Goal: Transaction & Acquisition: Book appointment/travel/reservation

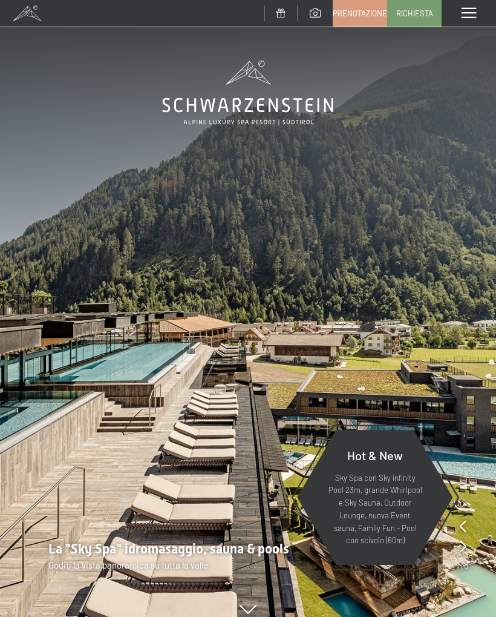
click at [465, 11] on span at bounding box center [469, 13] width 15 height 11
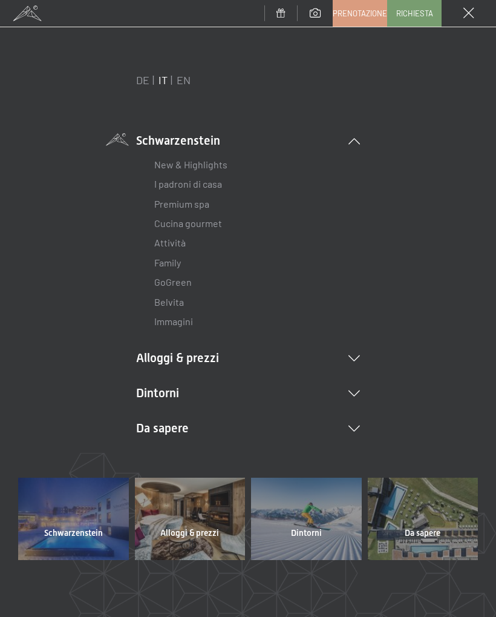
click at [179, 266] on link "Family" at bounding box center [167, 262] width 27 height 11
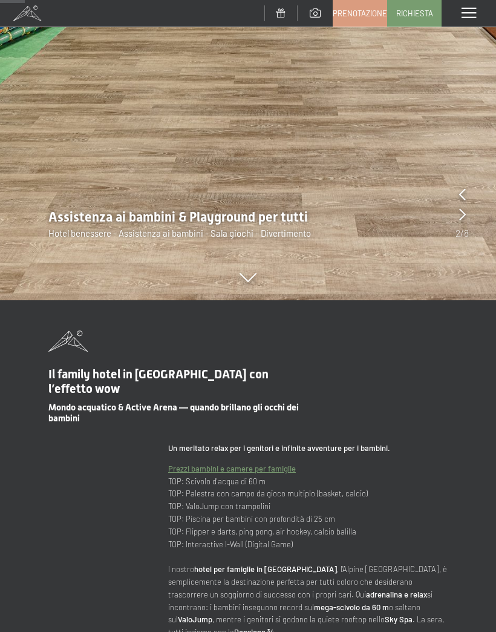
scroll to position [315, 0]
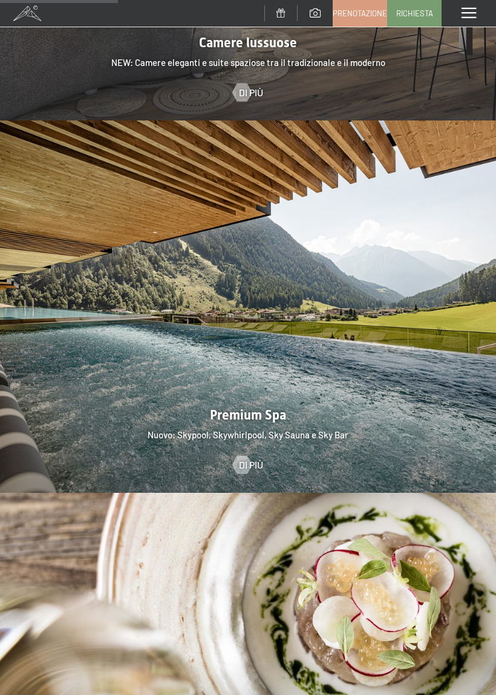
scroll to position [1476, 0]
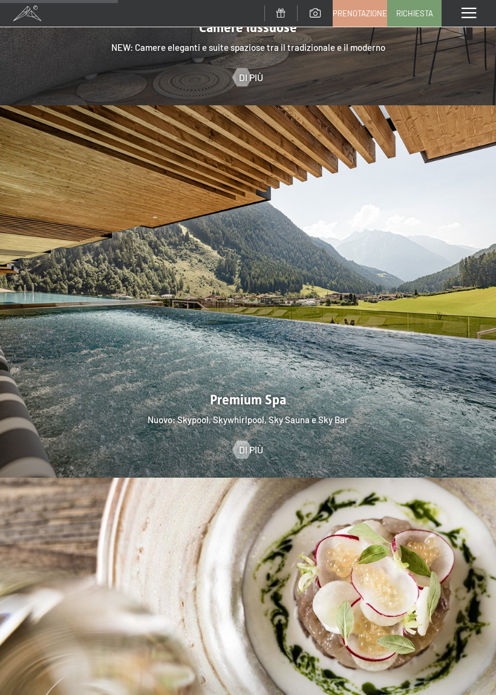
click at [435, 398] on div at bounding box center [248, 291] width 496 height 372
click at [251, 443] on span "Di più" at bounding box center [251, 449] width 24 height 13
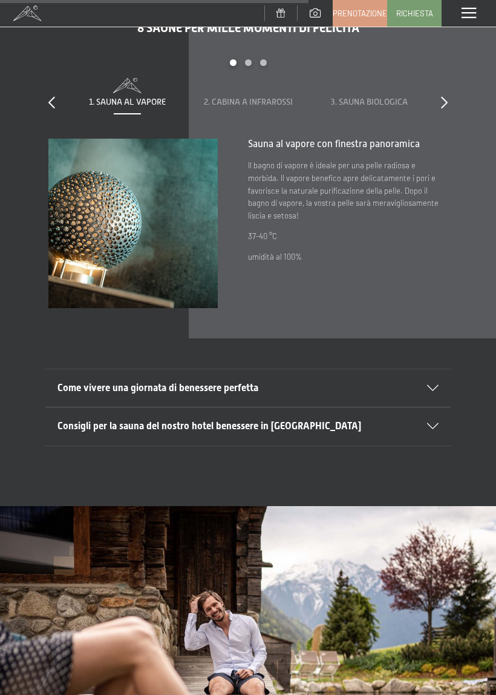
scroll to position [2935, 0]
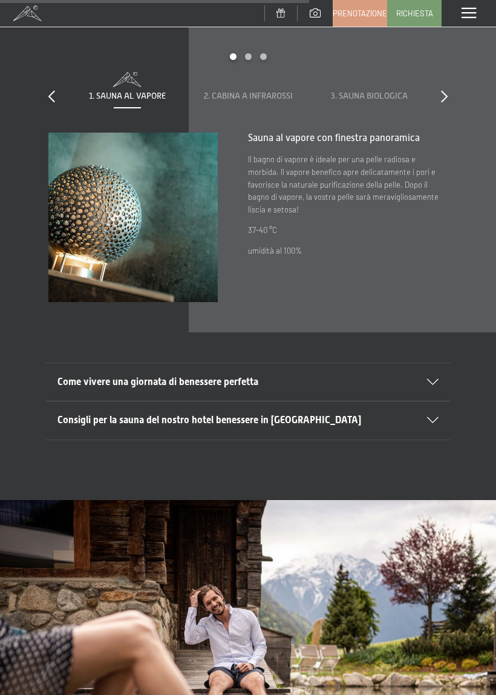
click at [447, 90] on icon at bounding box center [444, 96] width 7 height 12
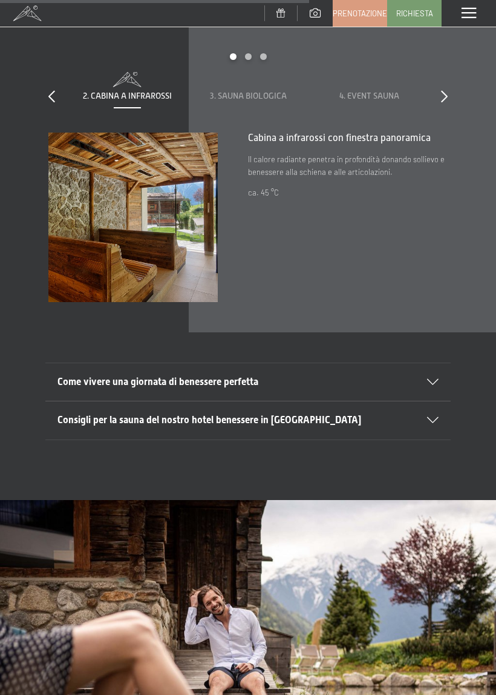
click at [447, 90] on icon at bounding box center [444, 96] width 7 height 12
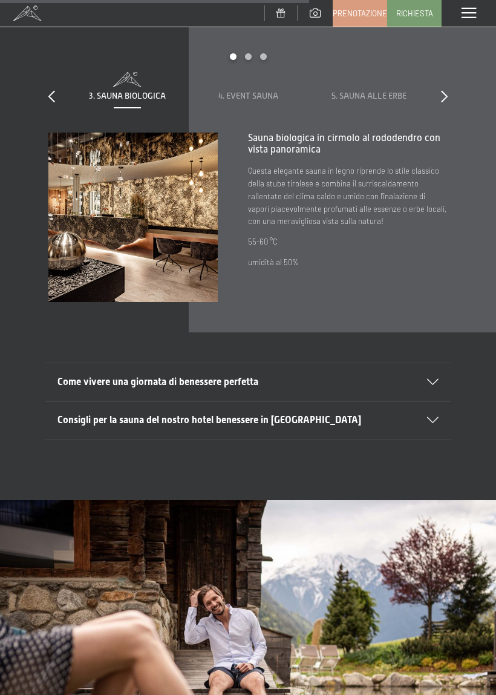
click at [445, 90] on icon at bounding box center [444, 96] width 7 height 12
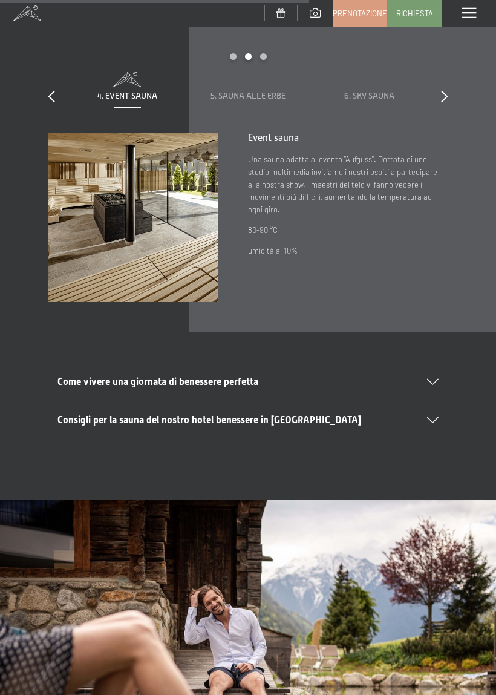
scroll to position [2944, 0]
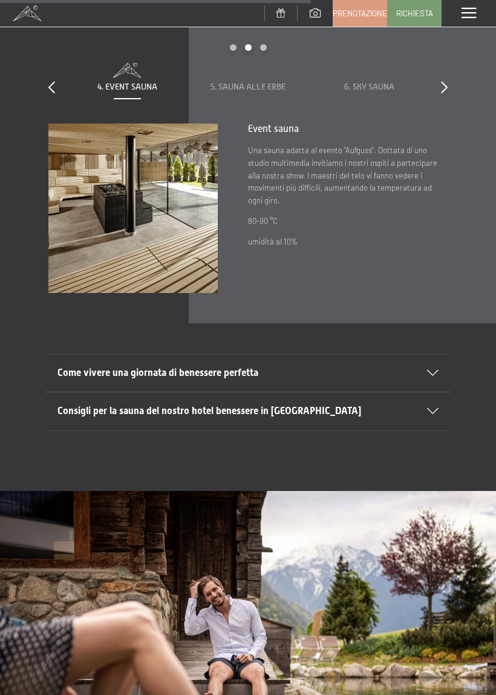
click at [447, 81] on icon at bounding box center [444, 87] width 7 height 12
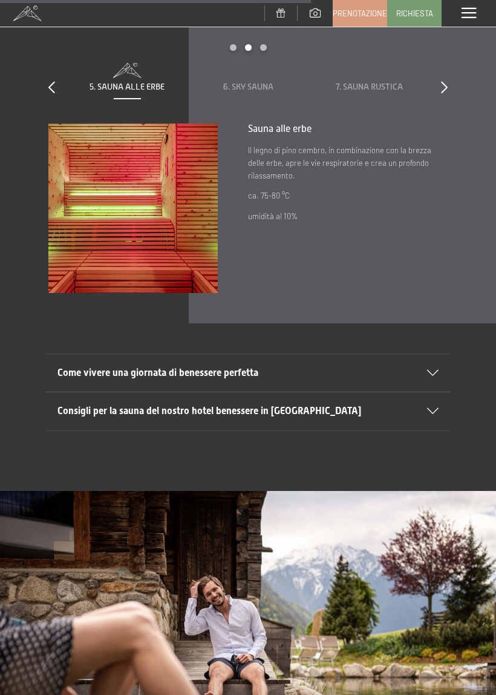
click at [450, 71] on div "8 saune per mille momenti di felicità slide 5 to 7 of 8 1. Sauna al vapore 2. C…" at bounding box center [248, 148] width 496 height 287
click at [447, 81] on icon at bounding box center [444, 87] width 7 height 12
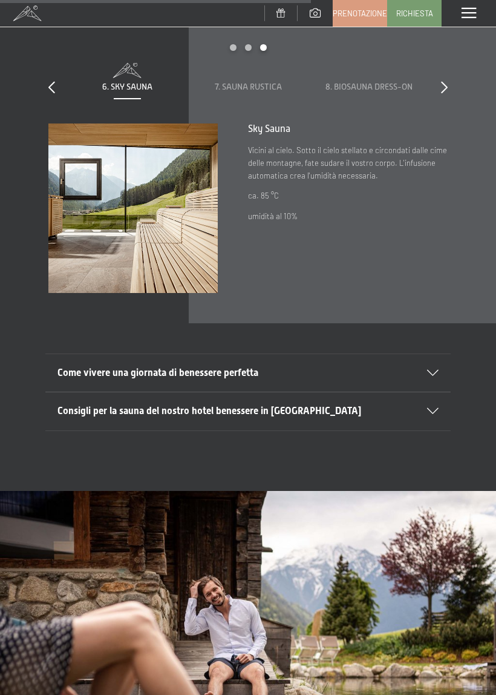
click at [445, 81] on icon at bounding box center [444, 87] width 7 height 12
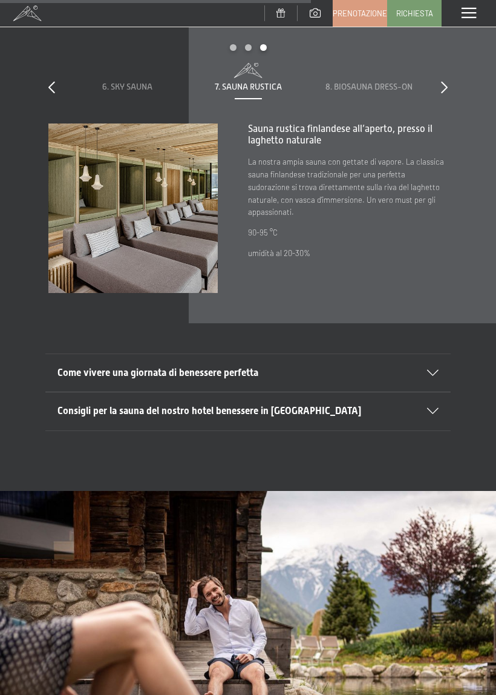
click at [441, 81] on icon at bounding box center [444, 87] width 7 height 12
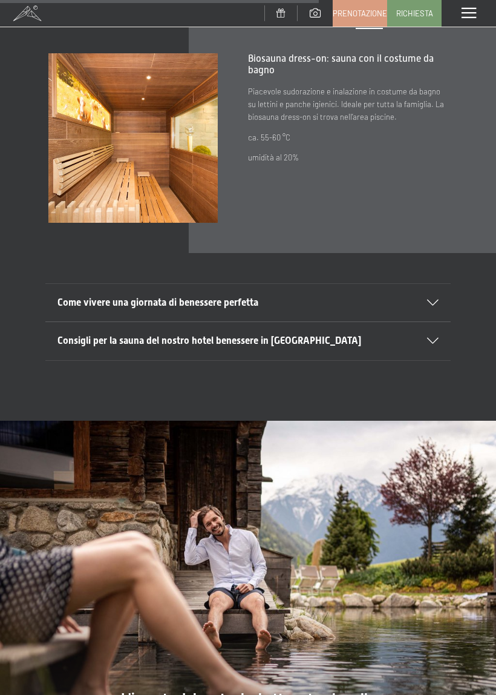
scroll to position [3177, 0]
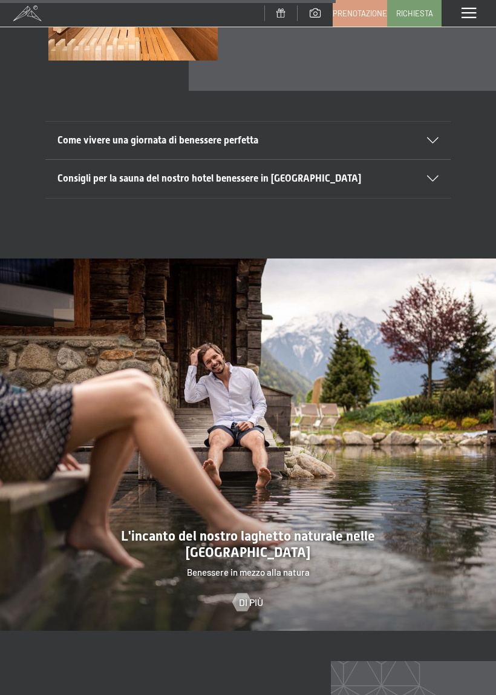
click at [425, 137] on div at bounding box center [425, 140] width 27 height 6
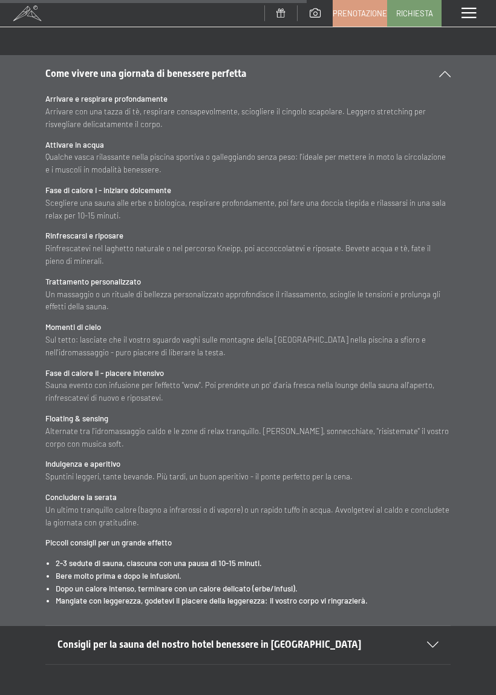
scroll to position [3243, 0]
click at [355, 10] on span "Prenotazione" at bounding box center [360, 13] width 54 height 11
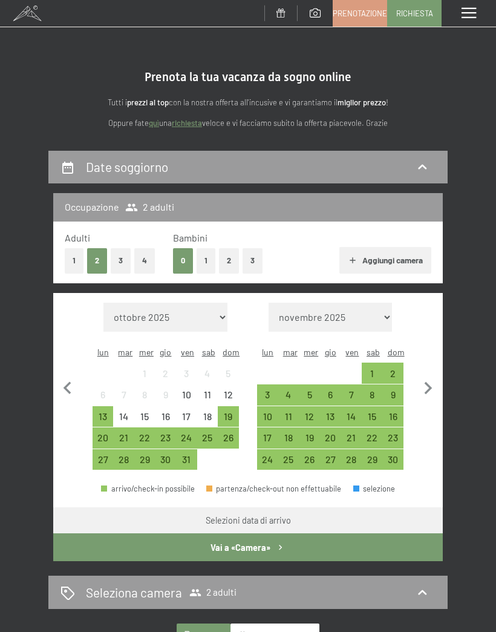
click at [217, 433] on div "25" at bounding box center [208, 442] width 19 height 19
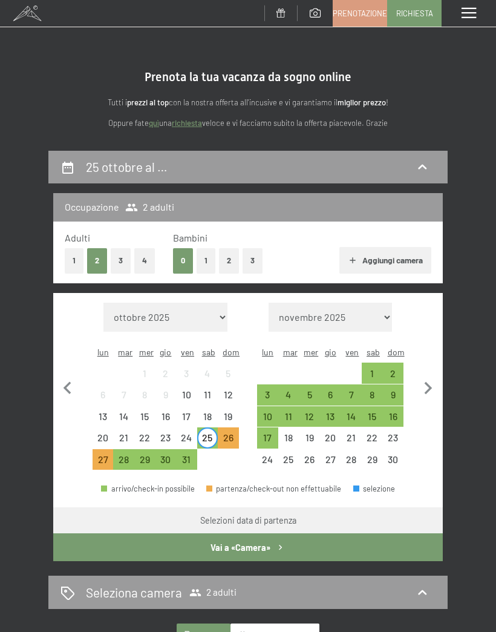
click at [108, 455] on div "27" at bounding box center [103, 464] width 19 height 19
